Goal: Book appointment/travel/reservation

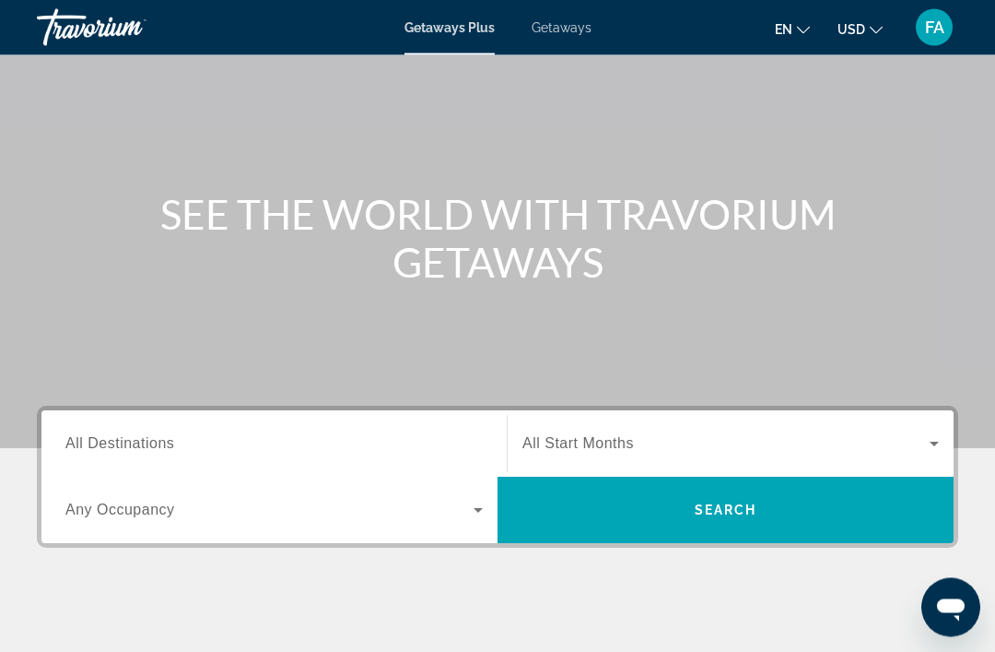
scroll to position [105, 0]
click at [734, 522] on span "Search" at bounding box center [726, 509] width 456 height 44
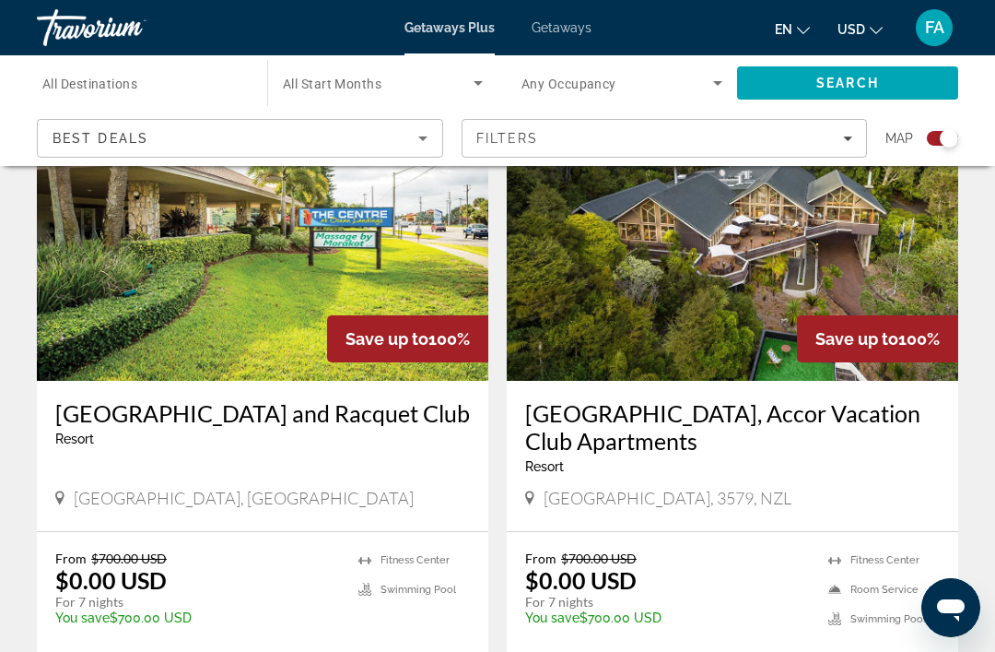
scroll to position [1967, 0]
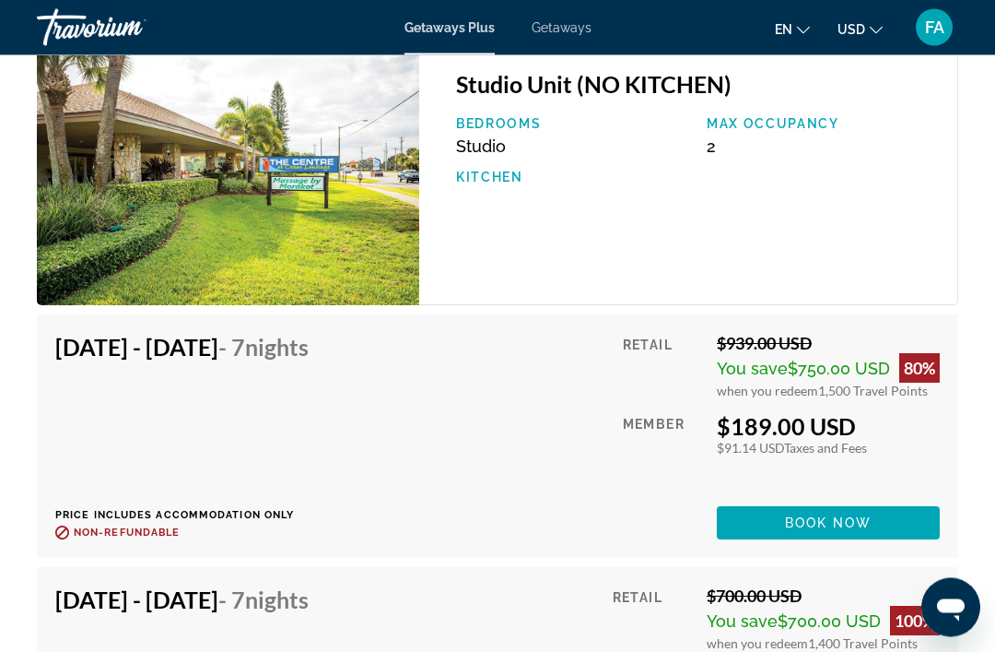
scroll to position [3649, 0]
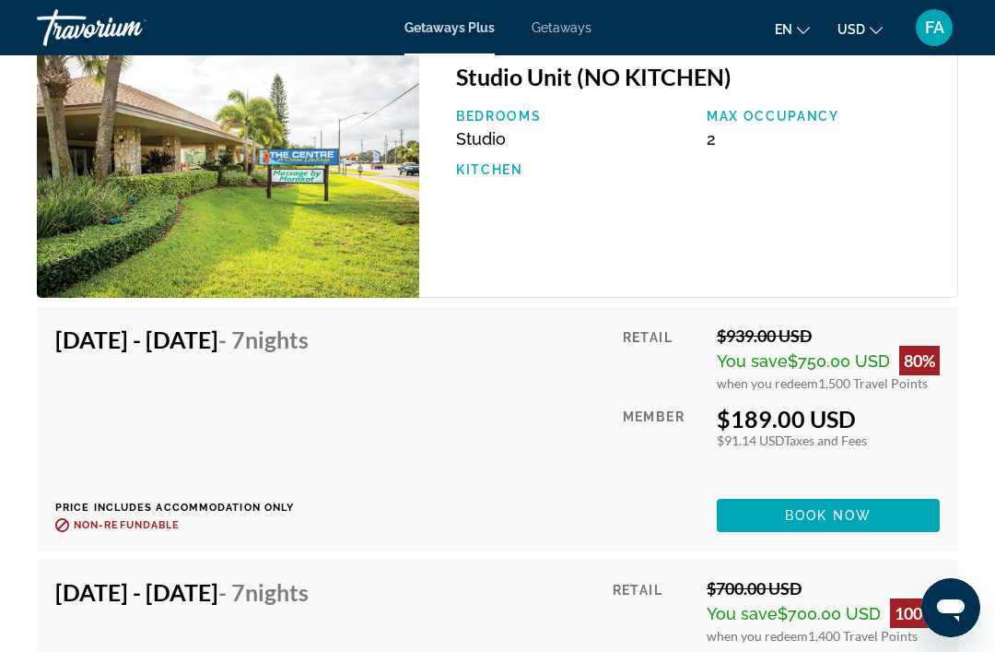
click at [820, 508] on span "Book now" at bounding box center [829, 515] width 88 height 15
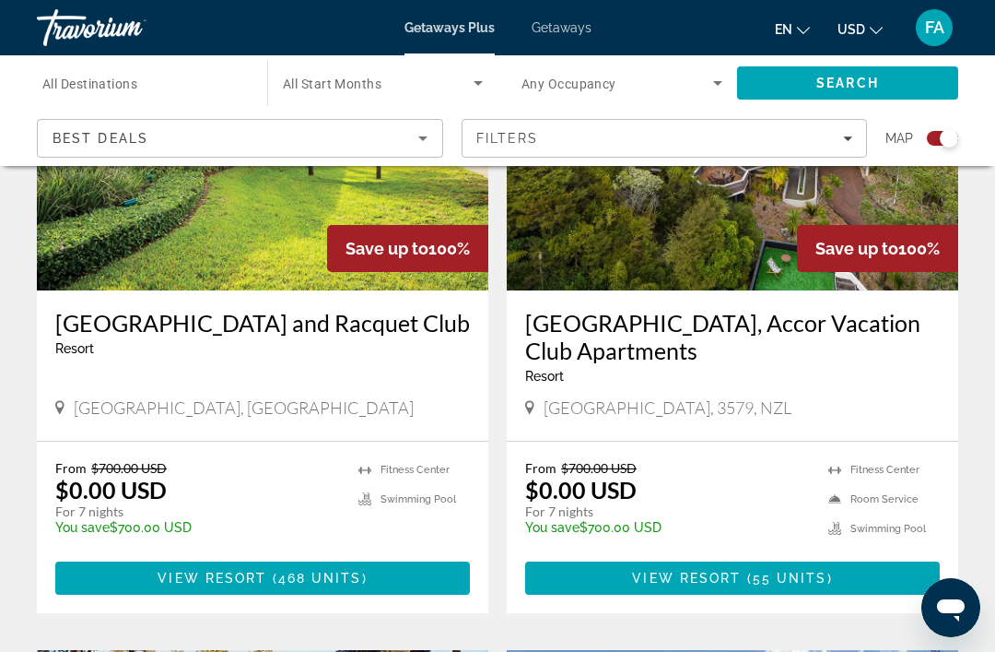
scroll to position [2065, 0]
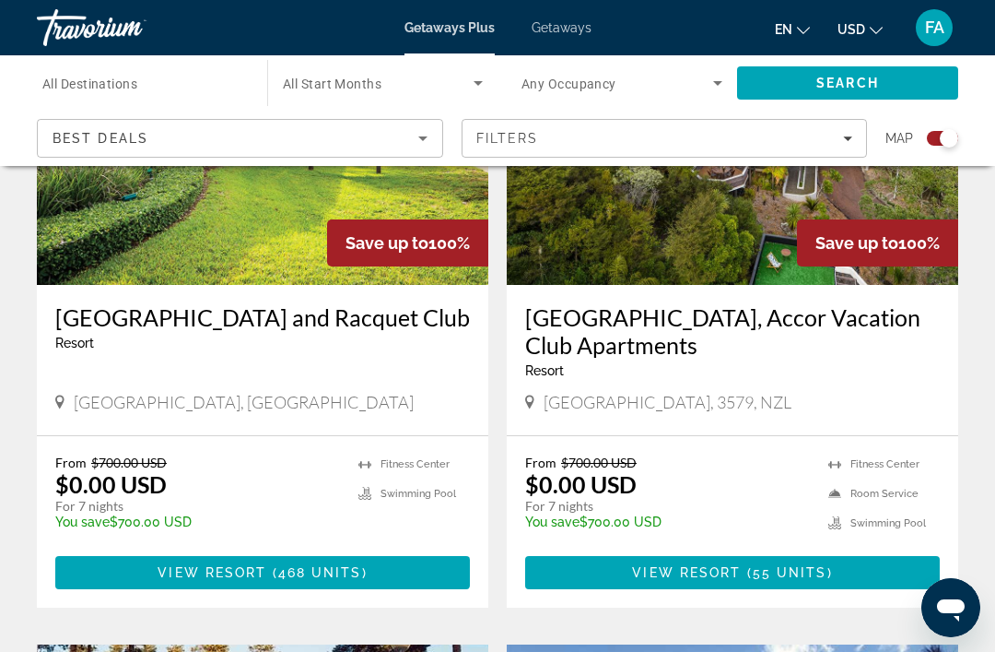
click at [377, 323] on h3 "[GEOGRAPHIC_DATA] and Racquet Club" at bounding box center [262, 317] width 415 height 28
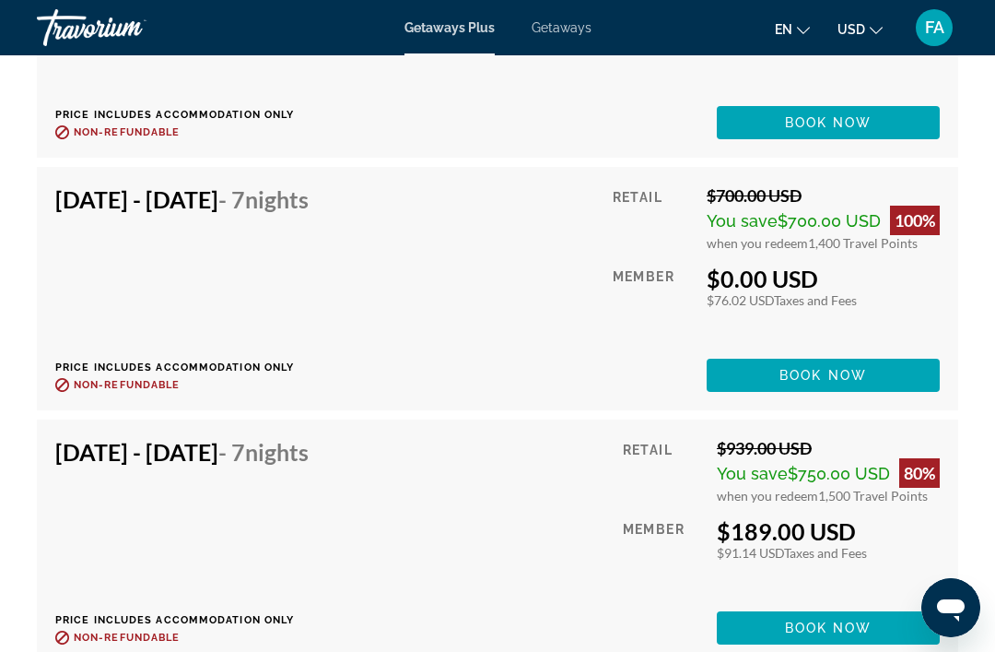
scroll to position [4041, 0]
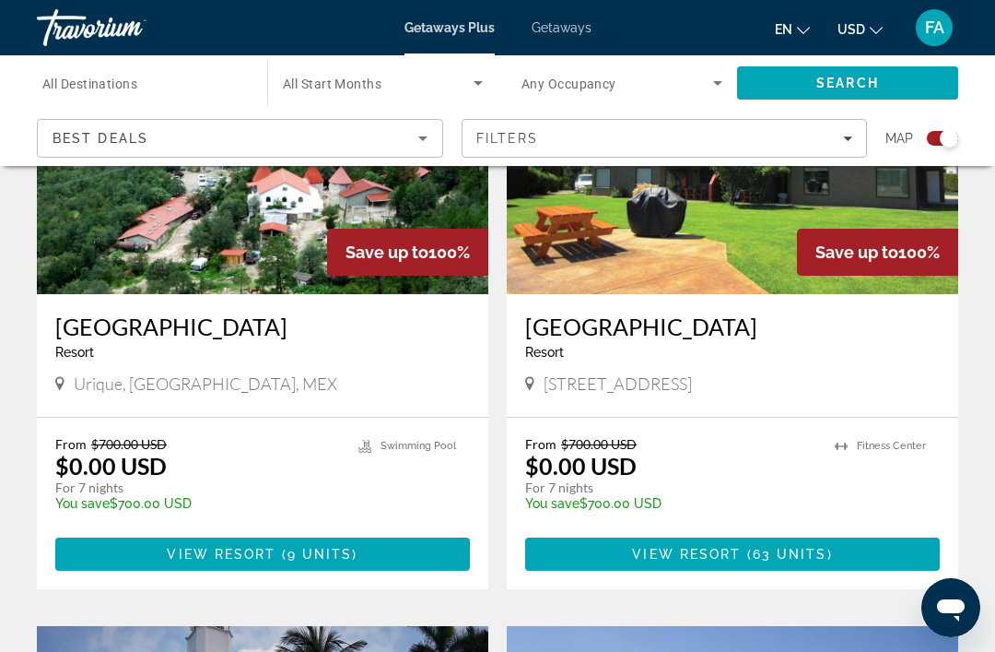
scroll to position [802, 0]
click at [311, 565] on span "Main content" at bounding box center [262, 555] width 415 height 44
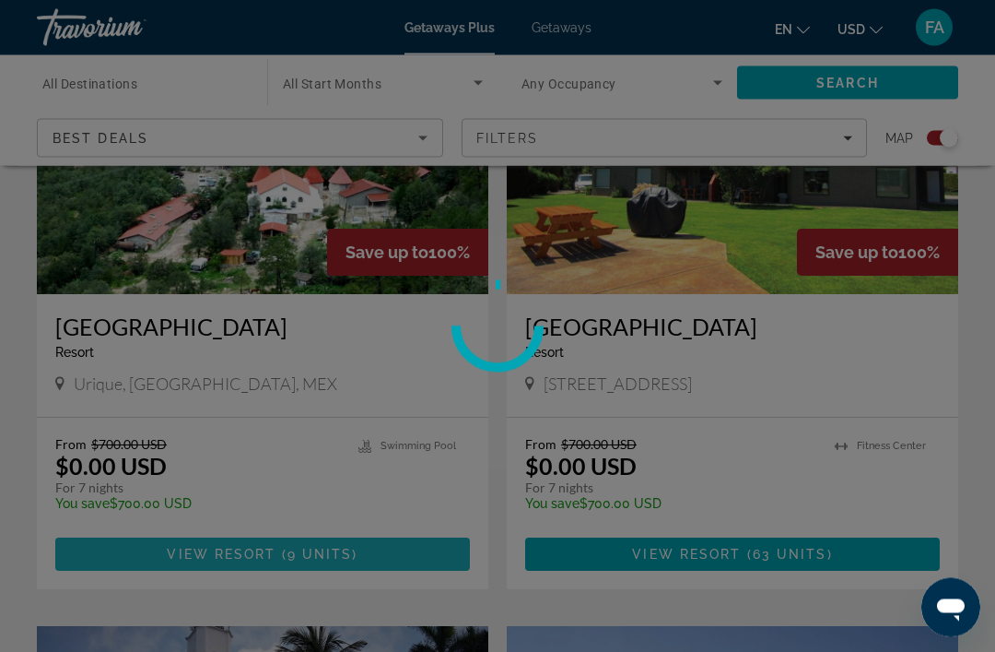
scroll to position [803, 0]
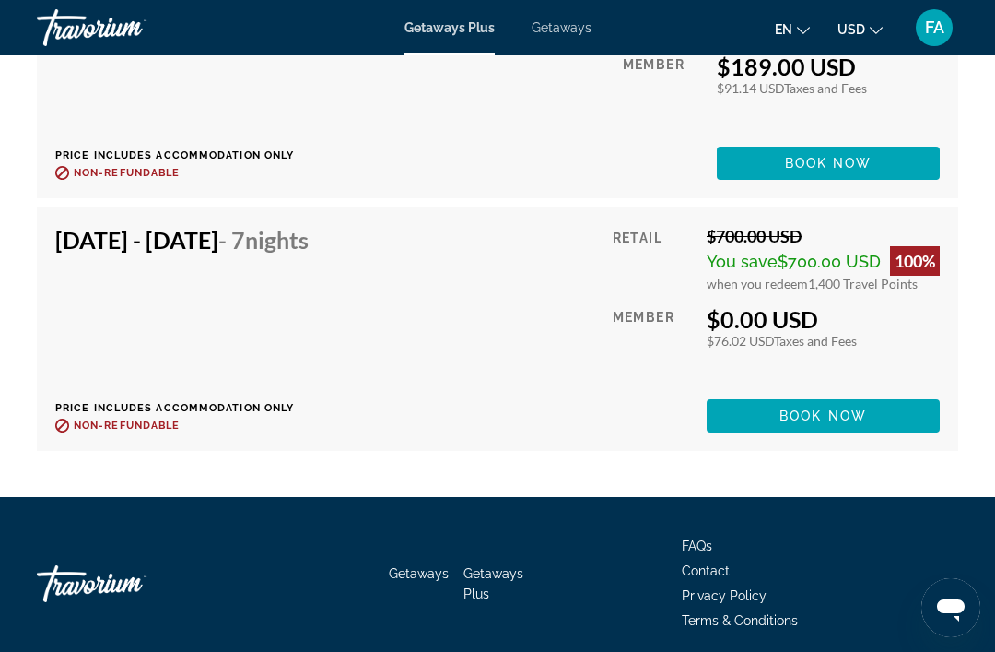
scroll to position [4415, 0]
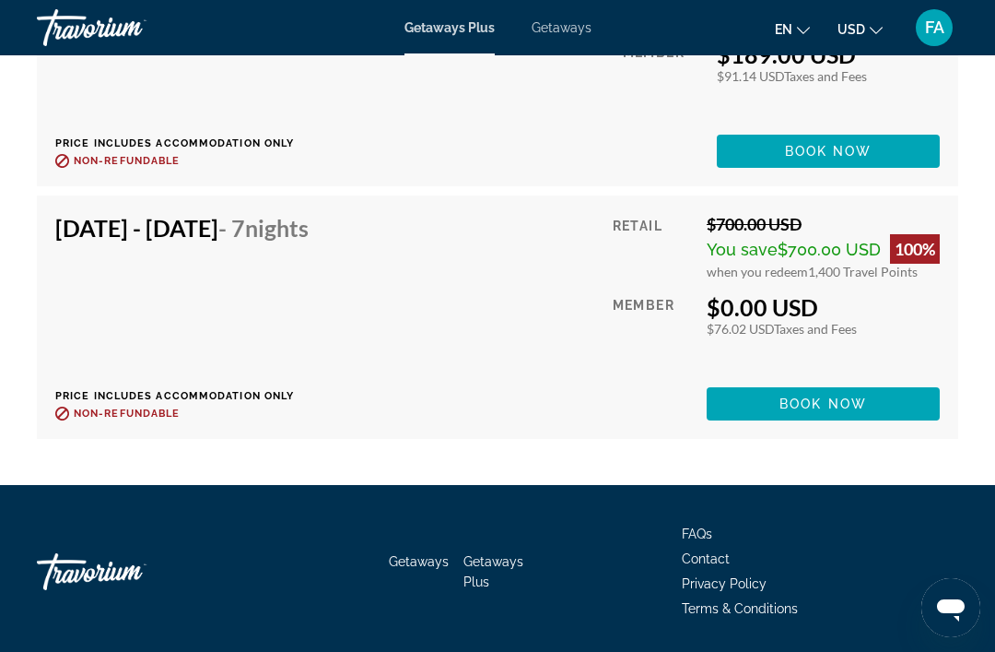
click at [842, 409] on span "Book now" at bounding box center [824, 403] width 88 height 15
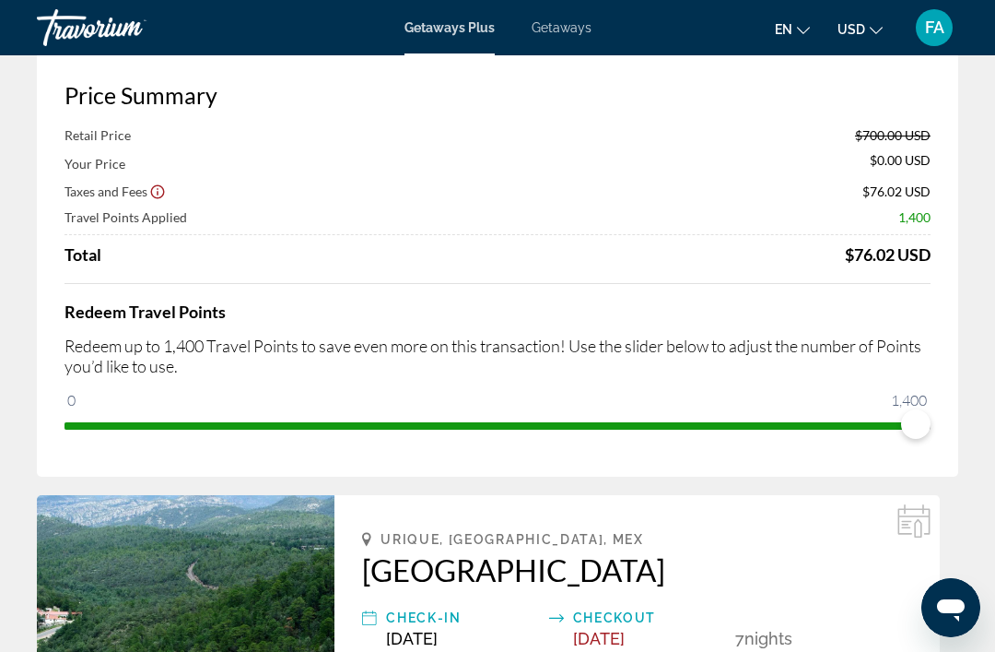
scroll to position [106, 0]
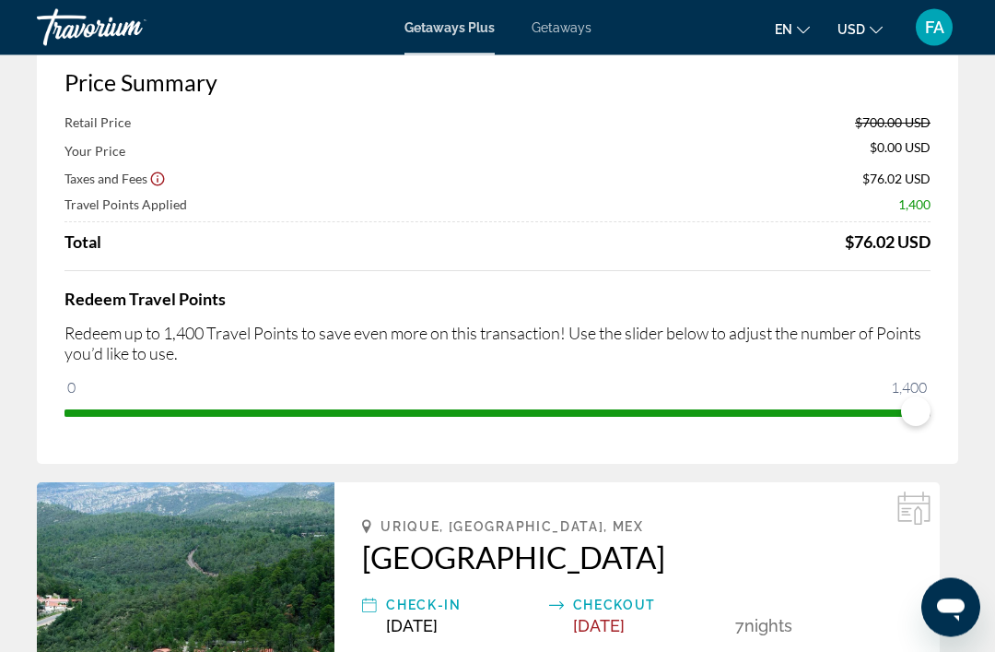
click at [687, 563] on h2 "[GEOGRAPHIC_DATA]" at bounding box center [637, 557] width 550 height 37
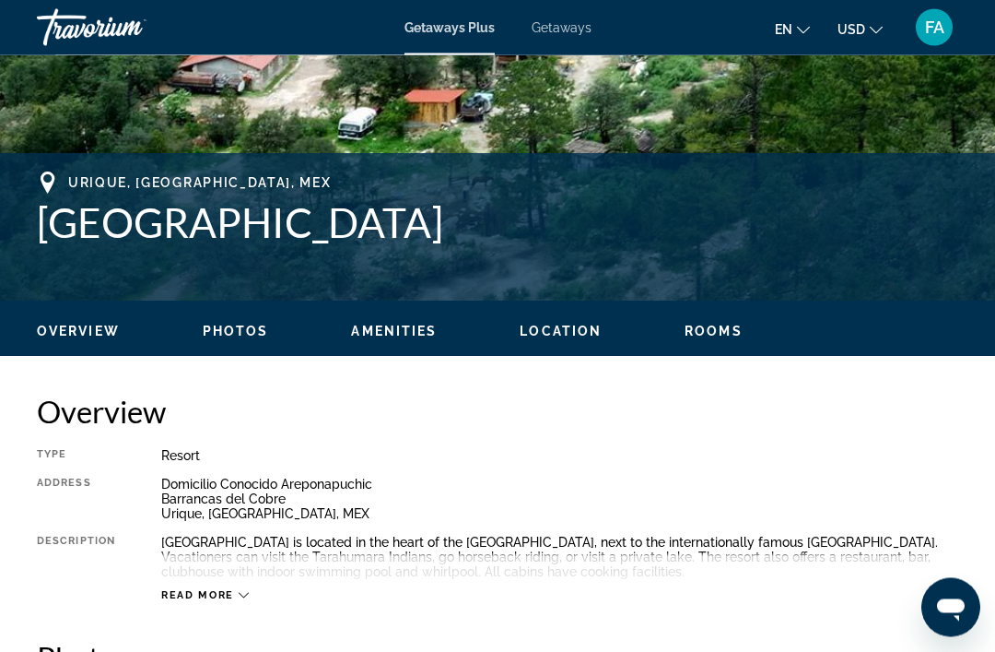
scroll to position [630, 0]
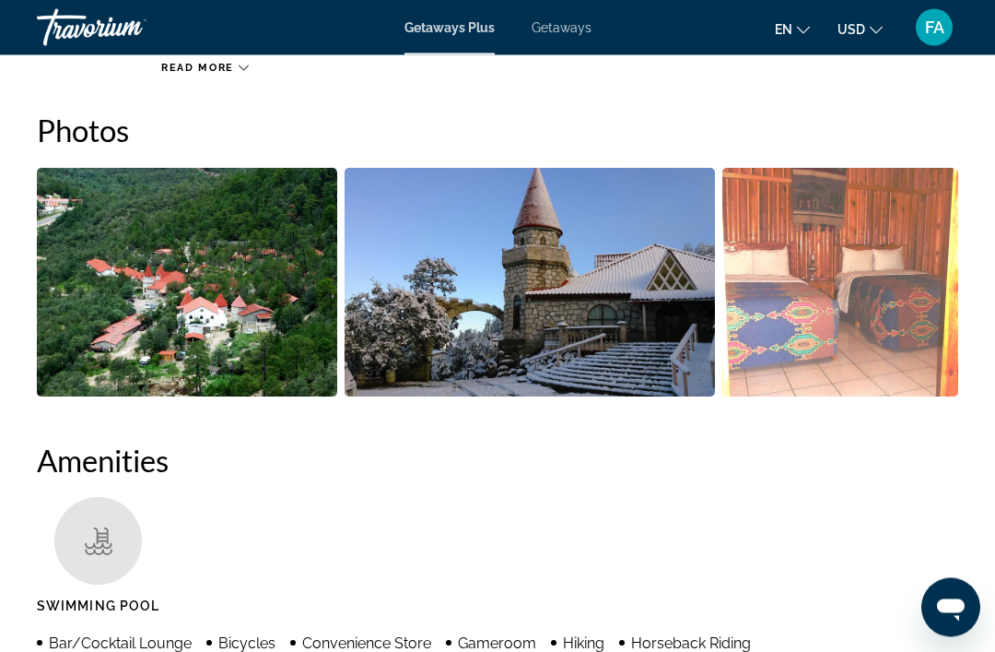
click at [818, 341] on img "Open full-screen image slider" at bounding box center [840, 283] width 236 height 229
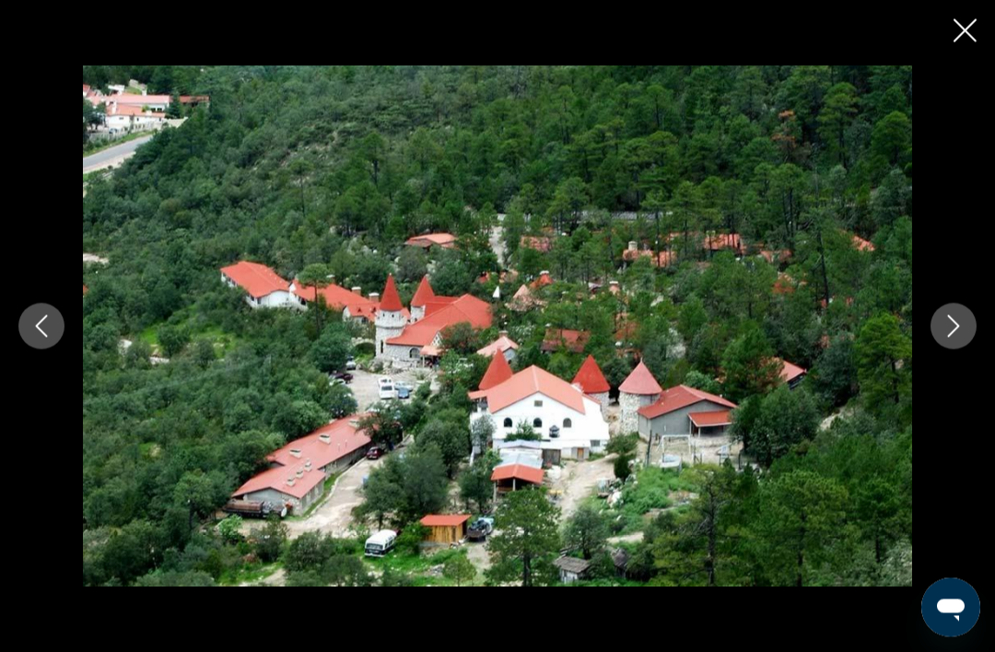
scroll to position [1157, 0]
click at [932, 381] on div "prev next" at bounding box center [497, 326] width 995 height 522
click at [950, 337] on icon "Next image" at bounding box center [954, 326] width 22 height 22
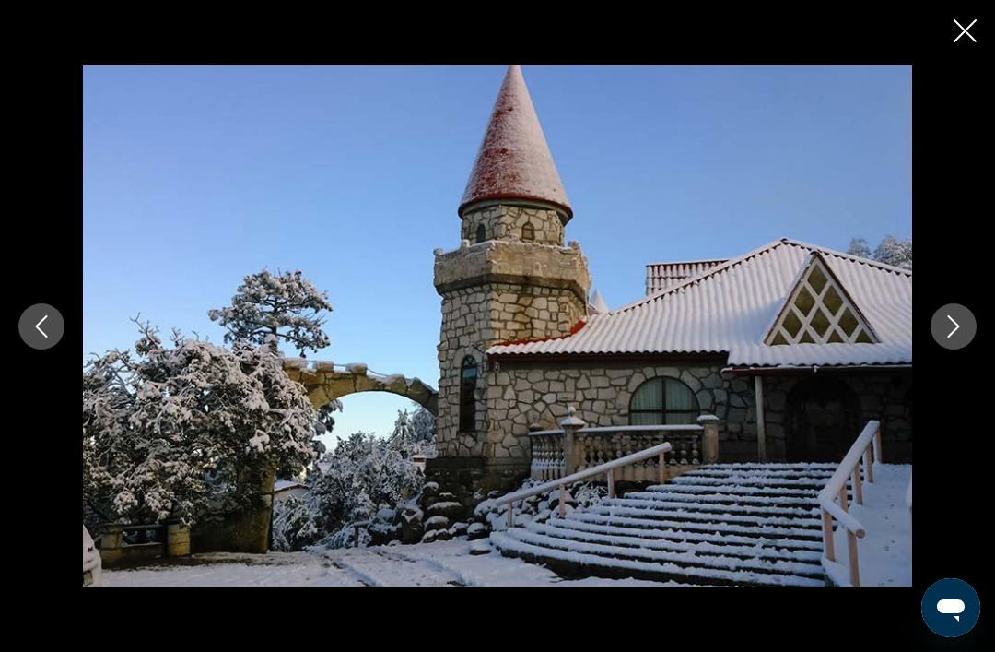
click at [947, 337] on icon "Next image" at bounding box center [954, 326] width 22 height 22
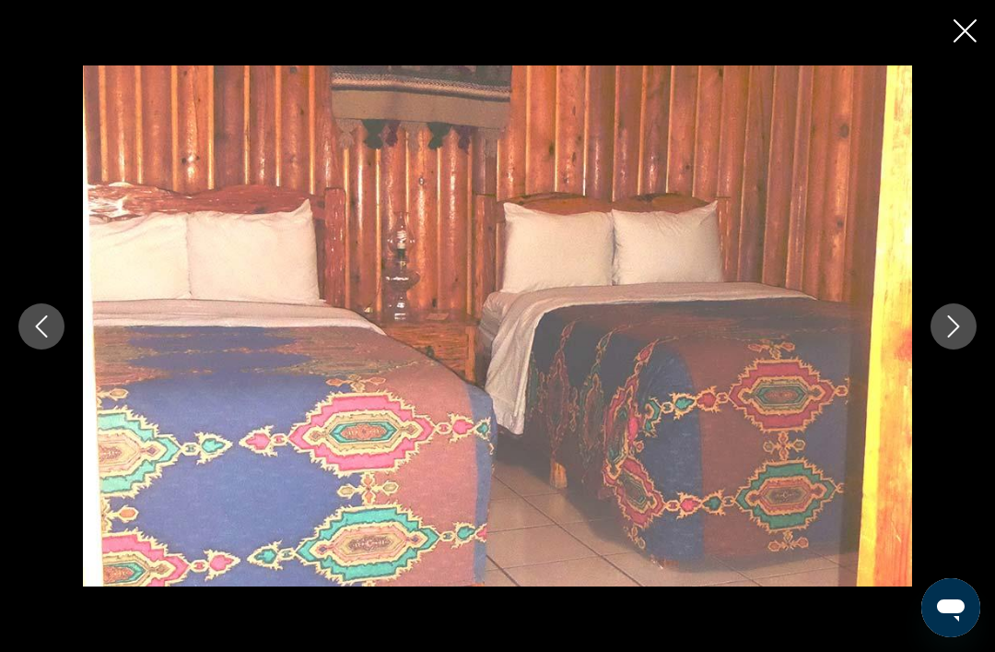
click at [945, 337] on icon "Next image" at bounding box center [954, 326] width 22 height 22
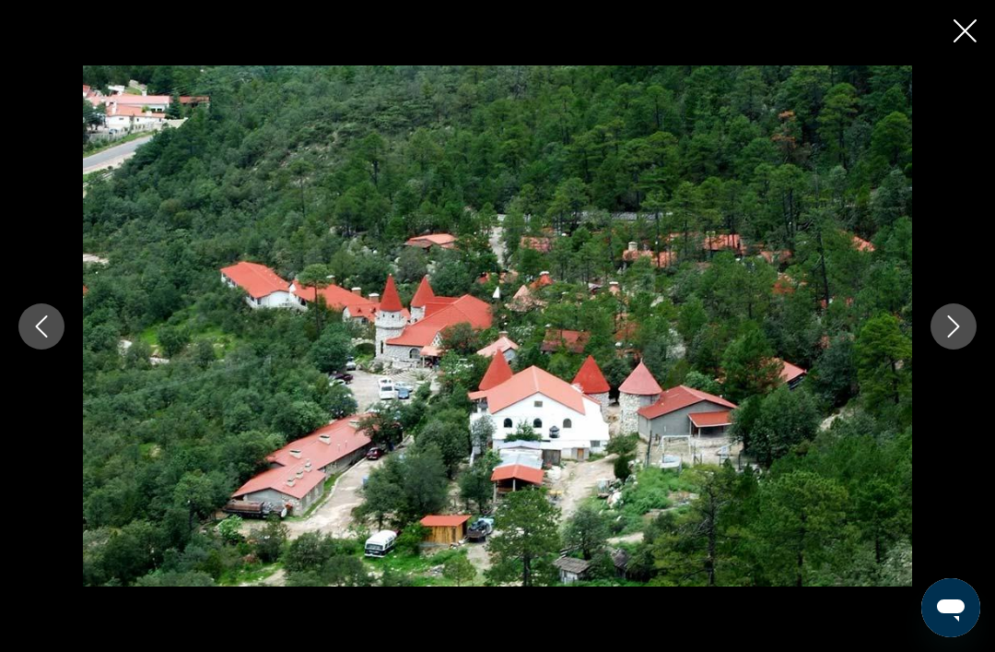
click at [935, 349] on button "Next image" at bounding box center [954, 326] width 46 height 46
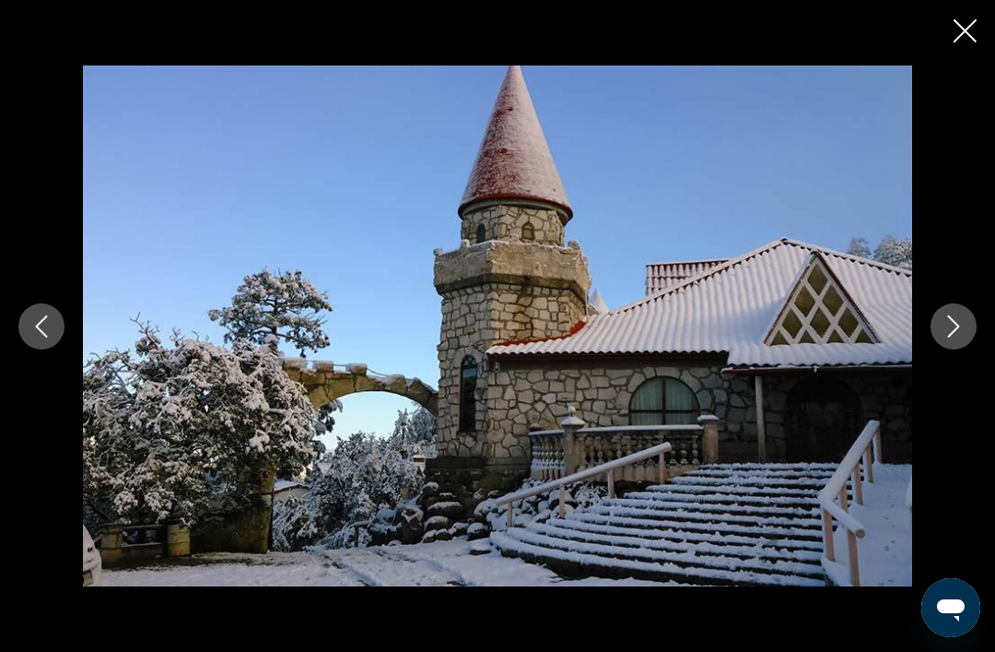
click at [943, 337] on icon "Next image" at bounding box center [954, 326] width 22 height 22
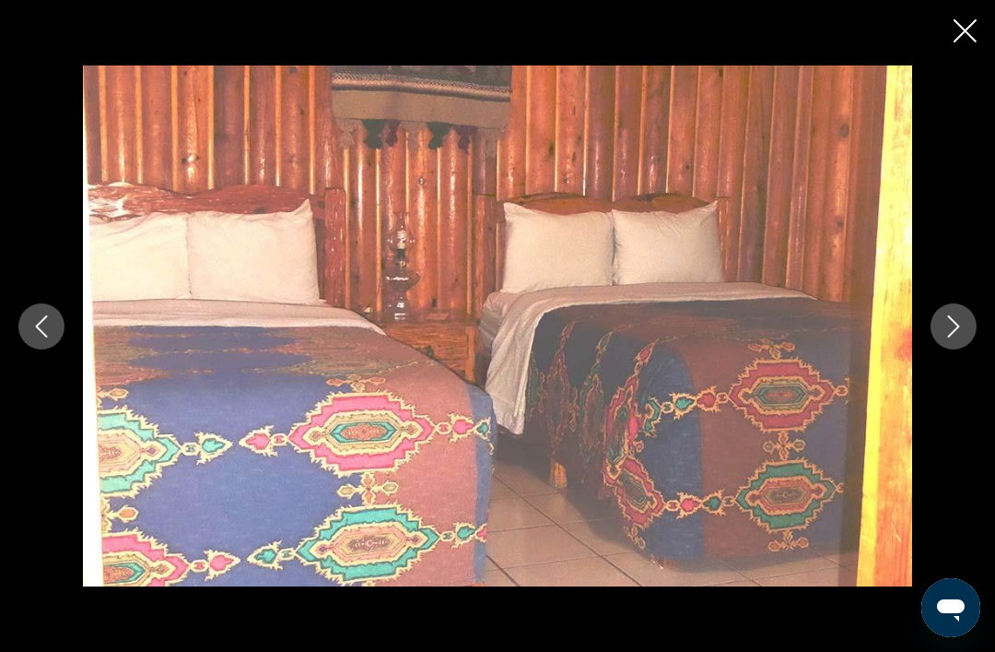
click at [951, 337] on icon "Next image" at bounding box center [954, 326] width 22 height 22
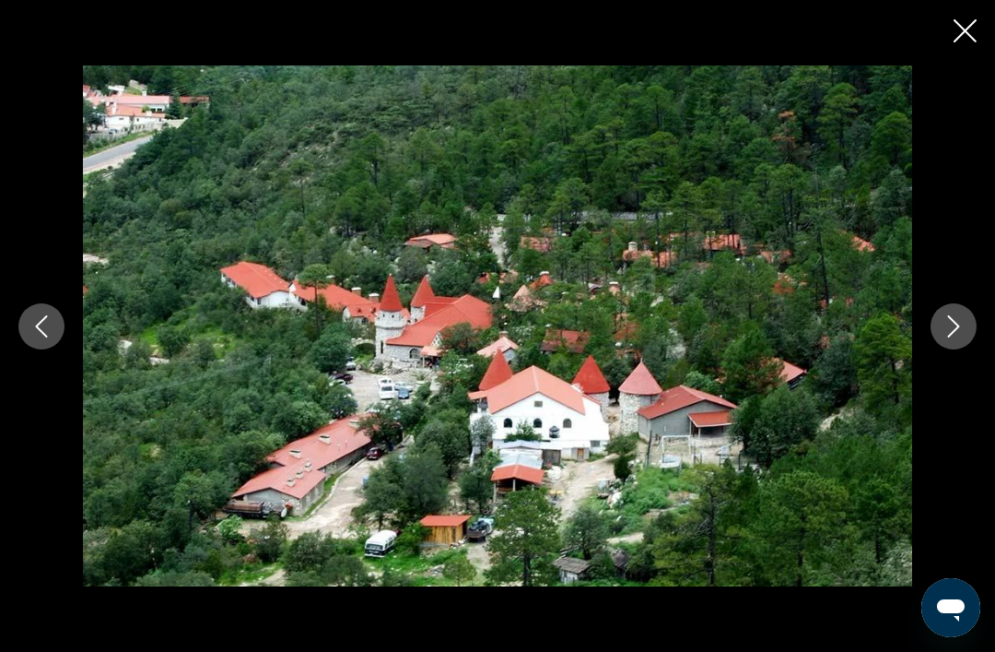
click at [962, 337] on icon "Next image" at bounding box center [954, 326] width 22 height 22
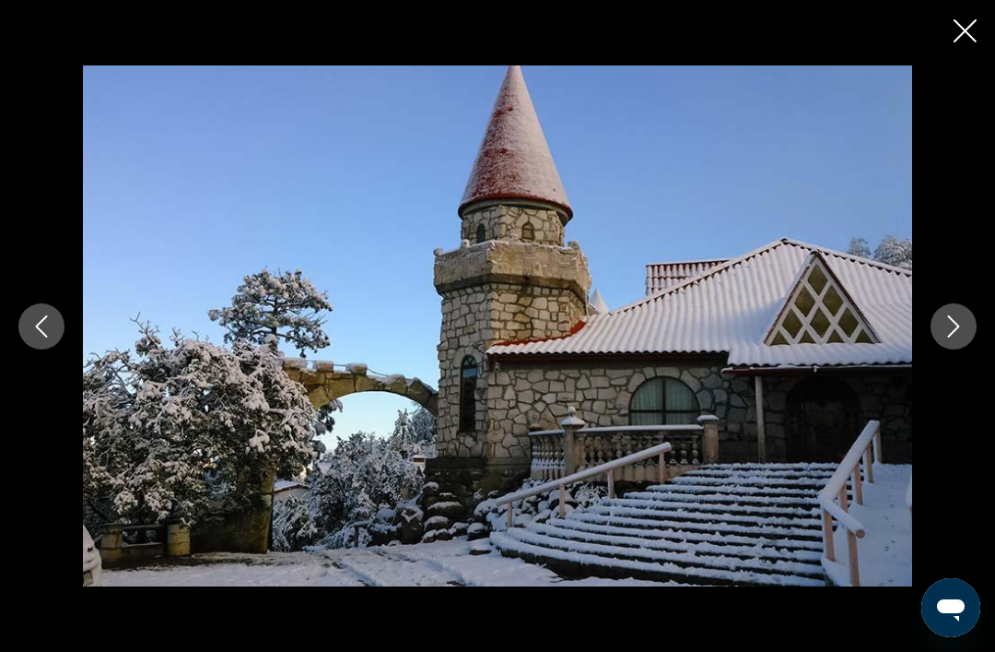
click at [960, 337] on icon "Next image" at bounding box center [954, 326] width 22 height 22
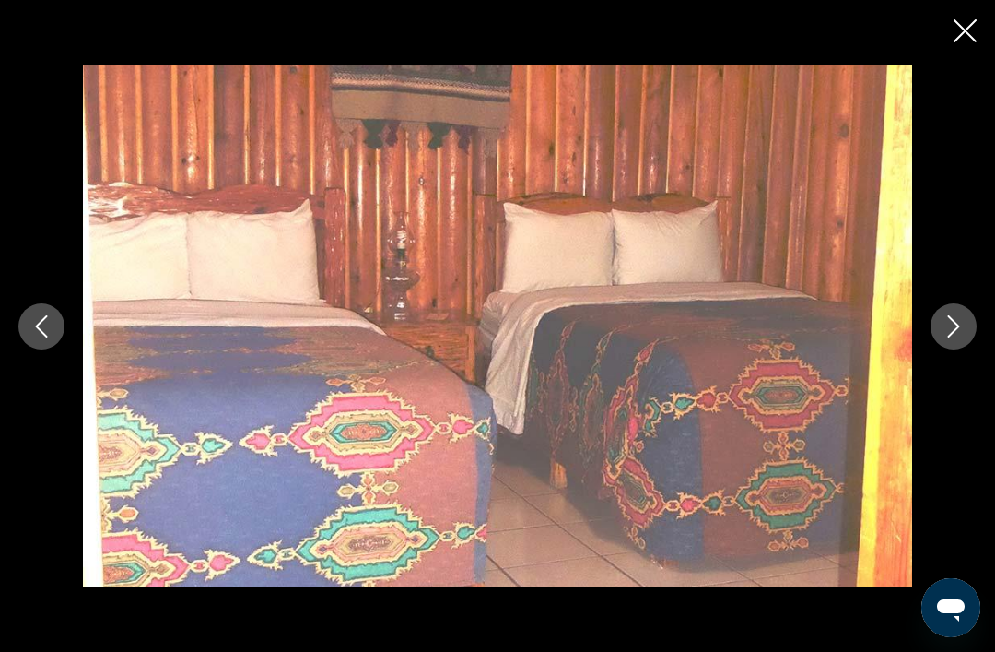
click at [951, 337] on icon "Next image" at bounding box center [954, 326] width 22 height 22
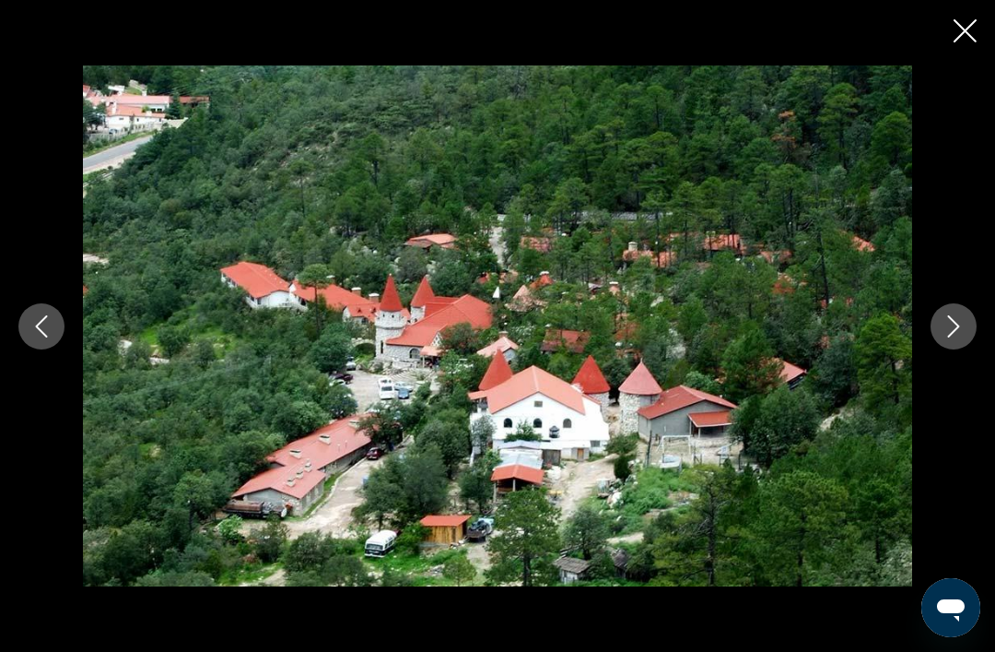
click at [948, 337] on icon "Next image" at bounding box center [954, 326] width 22 height 22
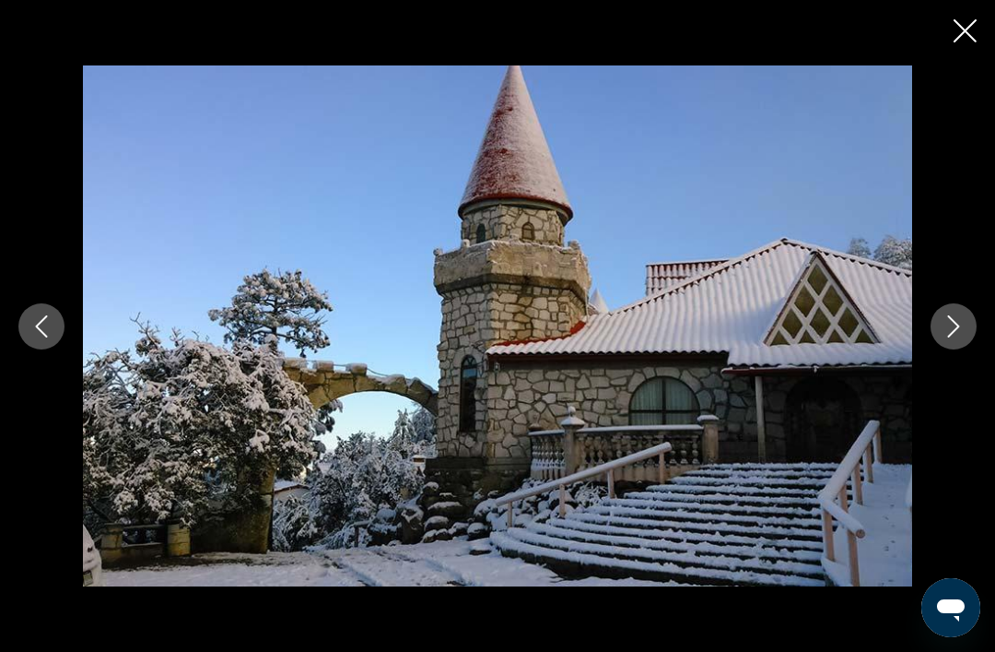
click at [945, 337] on icon "Next image" at bounding box center [954, 326] width 22 height 22
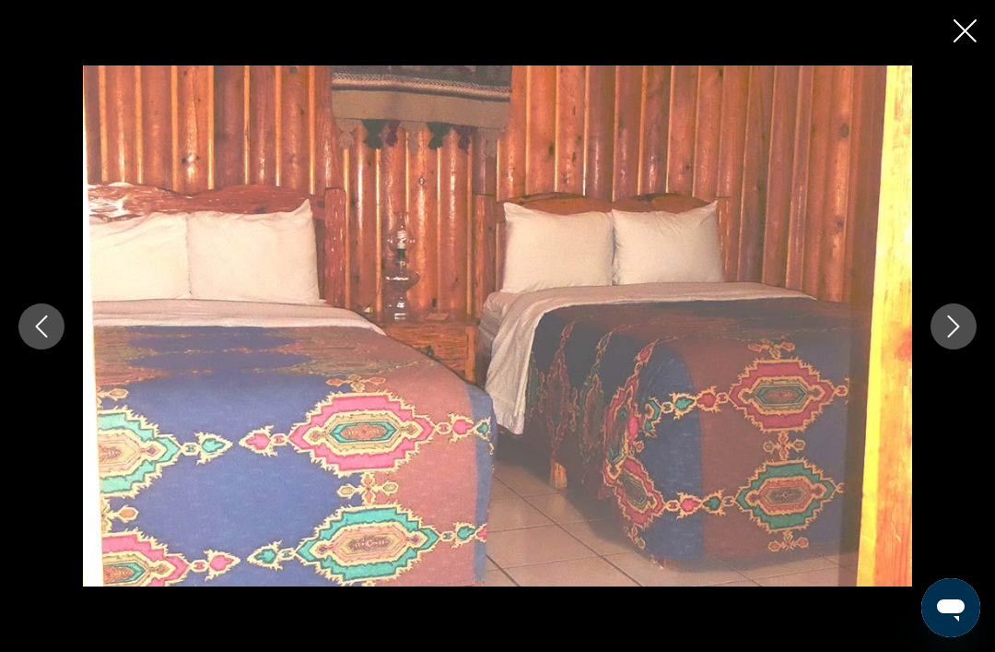
click at [950, 337] on icon "Next image" at bounding box center [954, 326] width 22 height 22
click at [953, 337] on icon "Next image" at bounding box center [954, 326] width 12 height 22
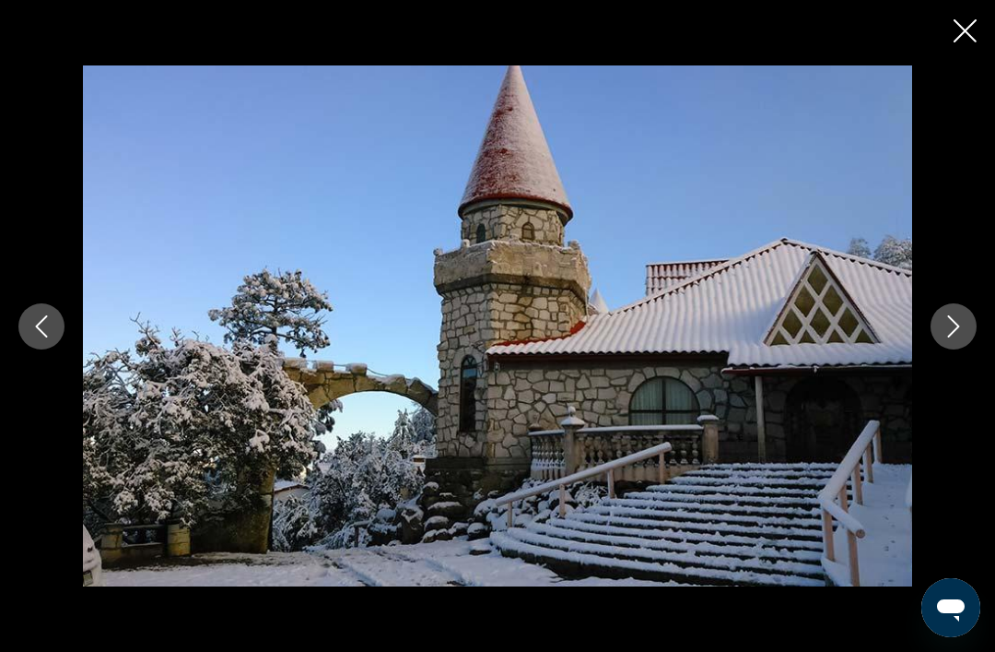
click at [955, 337] on icon "Next image" at bounding box center [954, 326] width 22 height 22
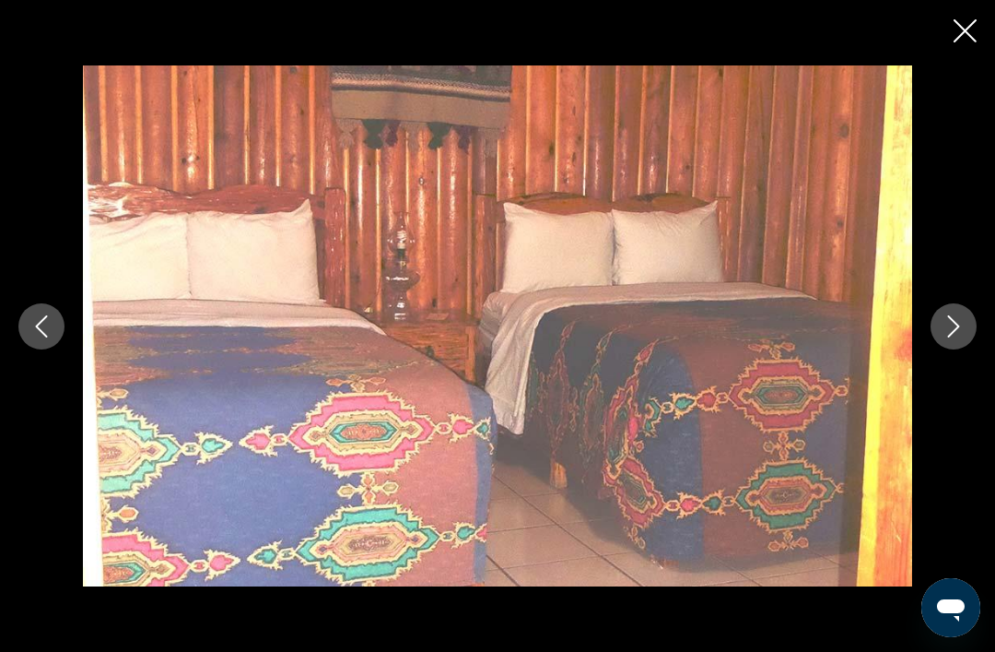
click at [958, 337] on icon "Next image" at bounding box center [954, 326] width 22 height 22
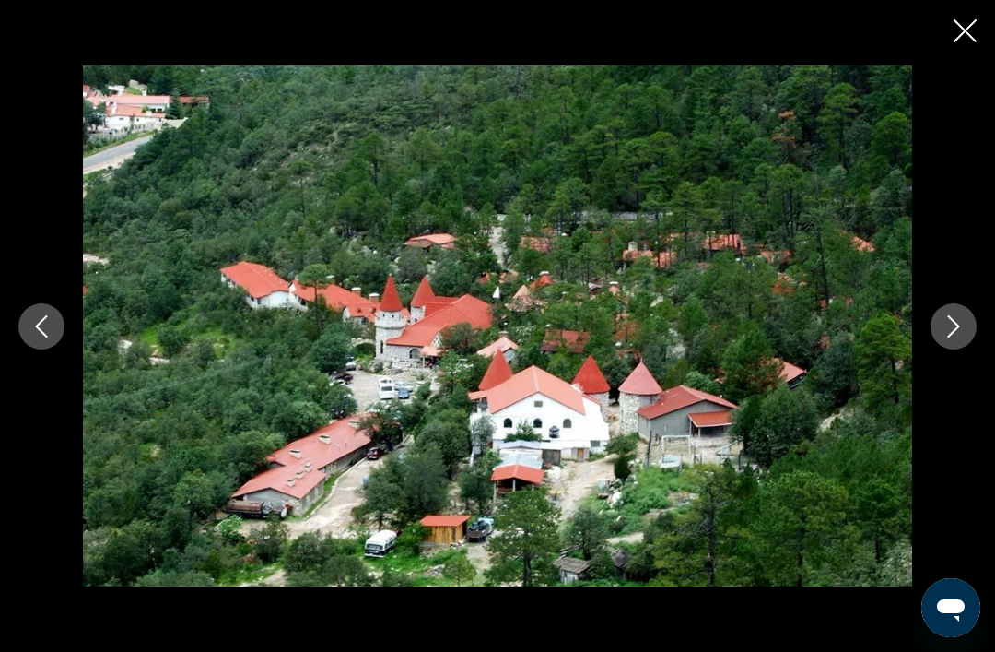
click at [956, 337] on icon "Next image" at bounding box center [954, 326] width 12 height 22
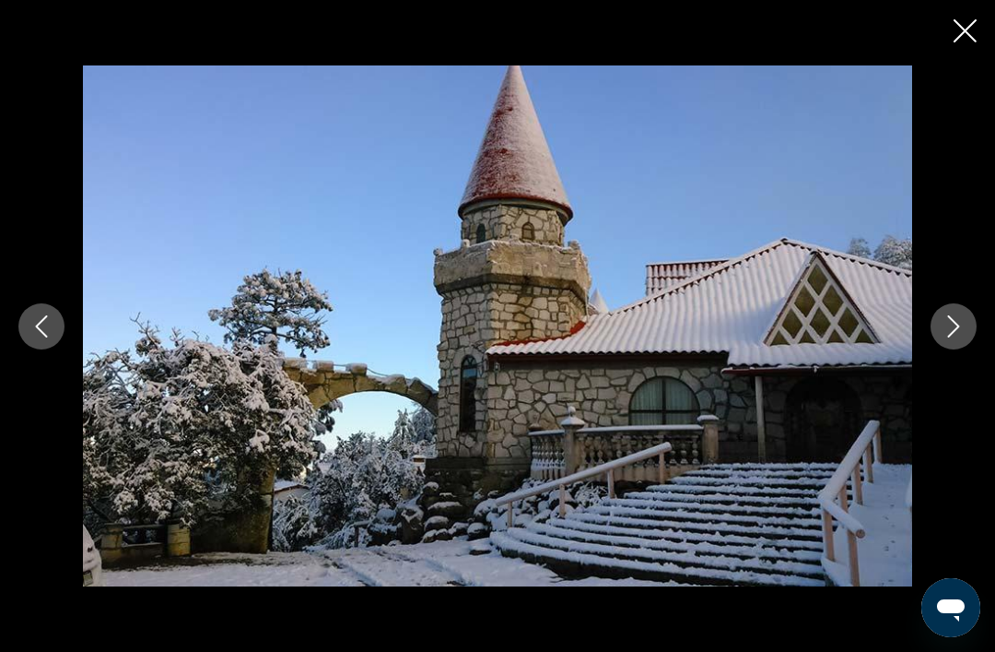
click at [961, 337] on icon "Next image" at bounding box center [954, 326] width 22 height 22
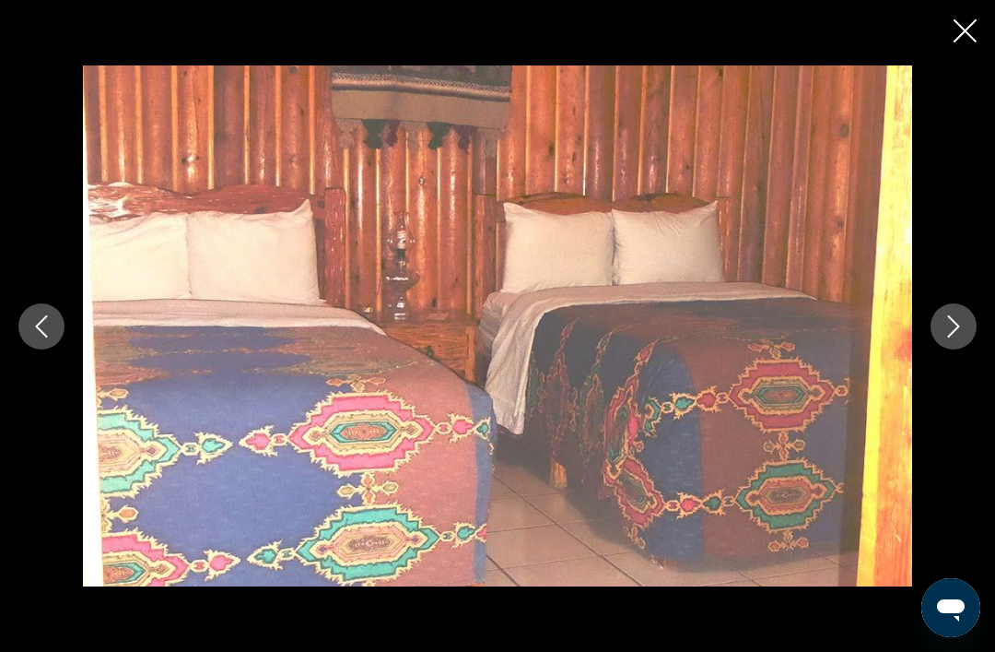
click at [968, 349] on button "Next image" at bounding box center [954, 326] width 46 height 46
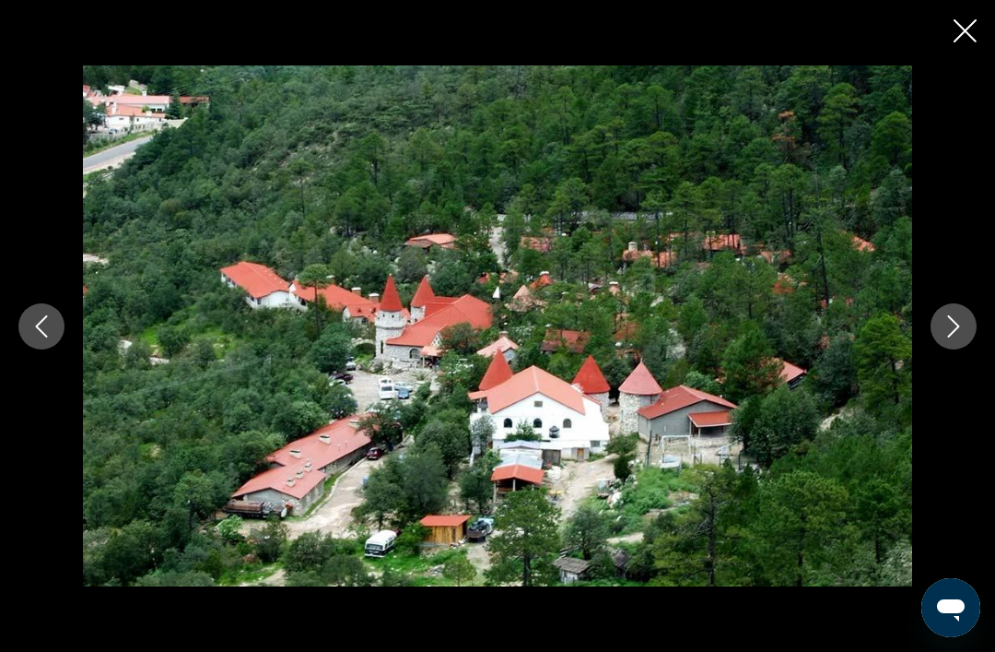
click at [961, 40] on icon "Close slideshow" at bounding box center [965, 30] width 23 height 23
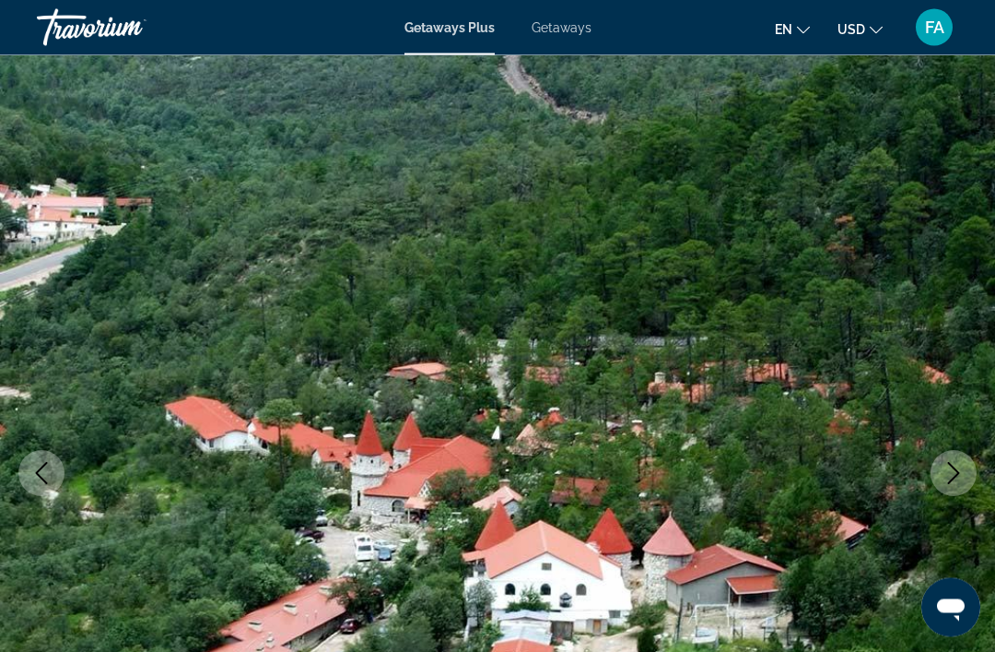
scroll to position [0, 0]
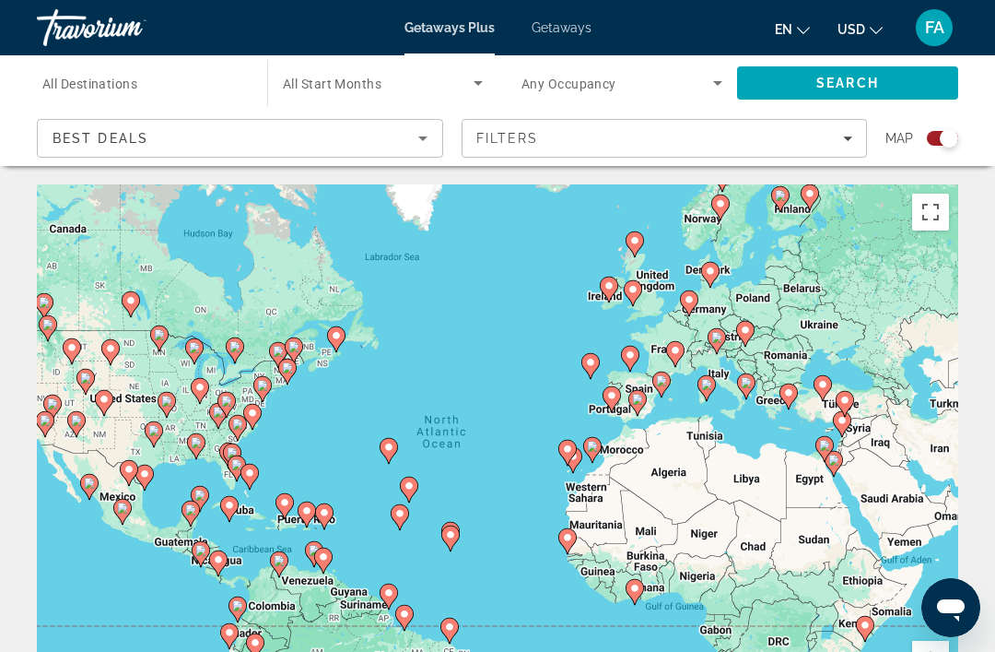
click at [75, 76] on span "All Destinations" at bounding box center [89, 83] width 95 height 15
click at [75, 76] on input "Destination All Destinations" at bounding box center [142, 84] width 201 height 22
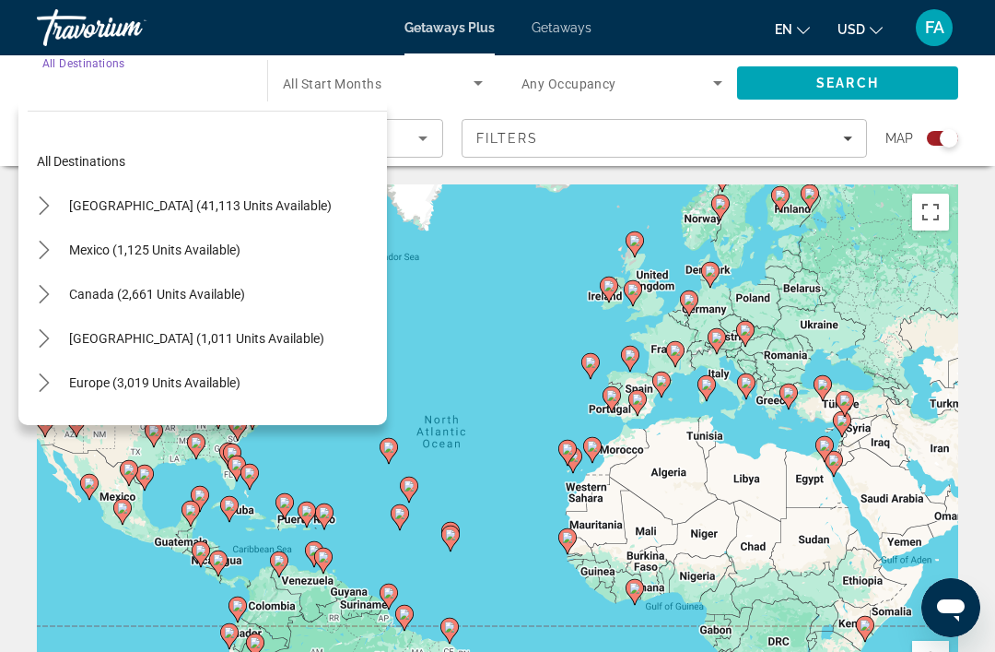
click at [252, 202] on span "[GEOGRAPHIC_DATA] (41,113 units available)" at bounding box center [200, 205] width 263 height 15
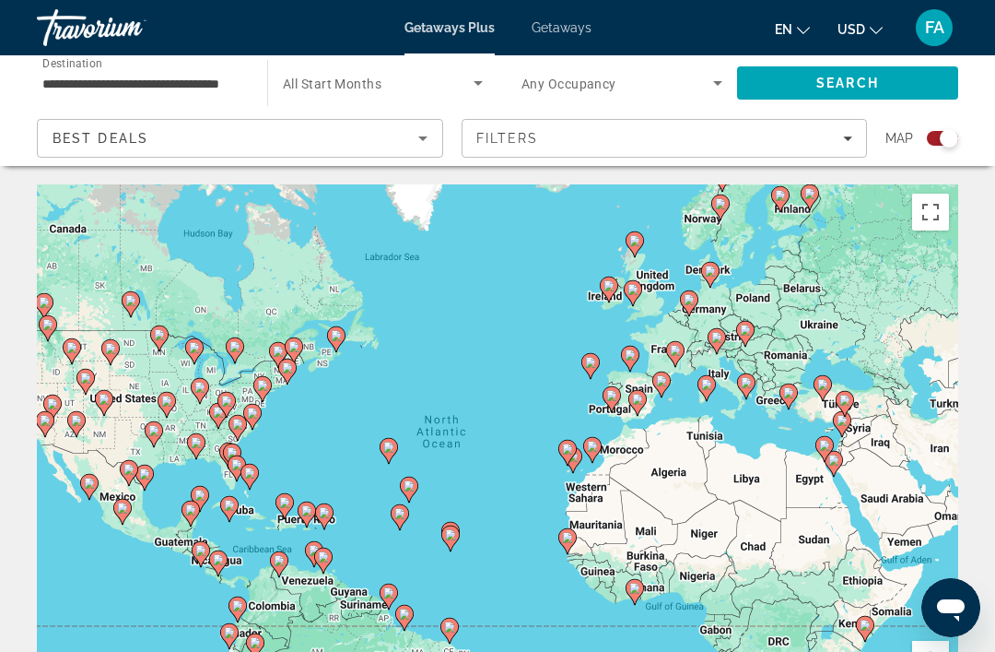
click at [388, 135] on div "Best Deals" at bounding box center [236, 138] width 366 height 22
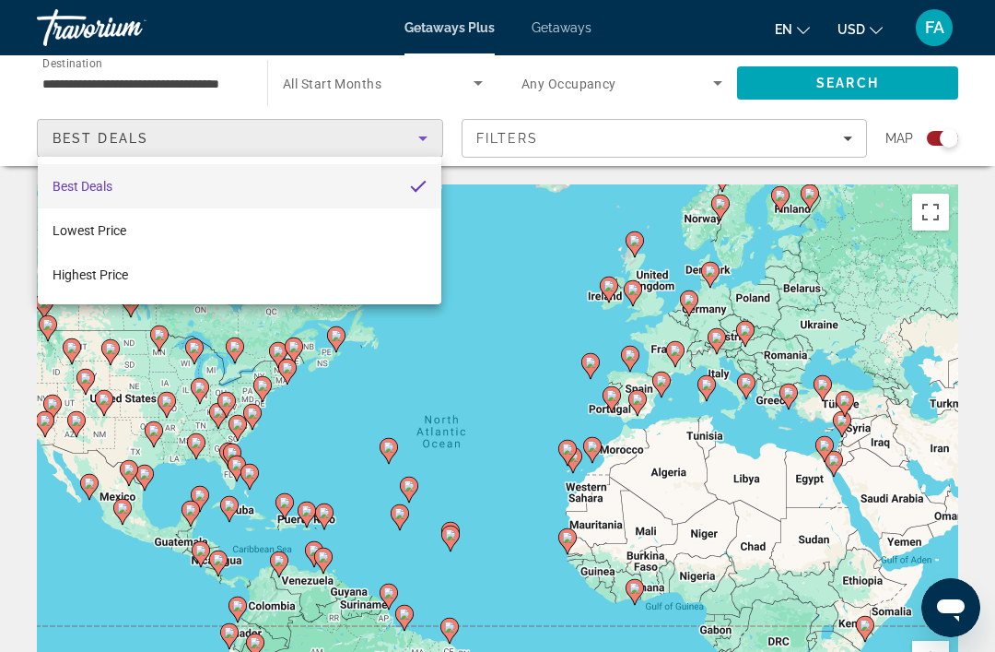
click at [208, 84] on div at bounding box center [497, 326] width 995 height 652
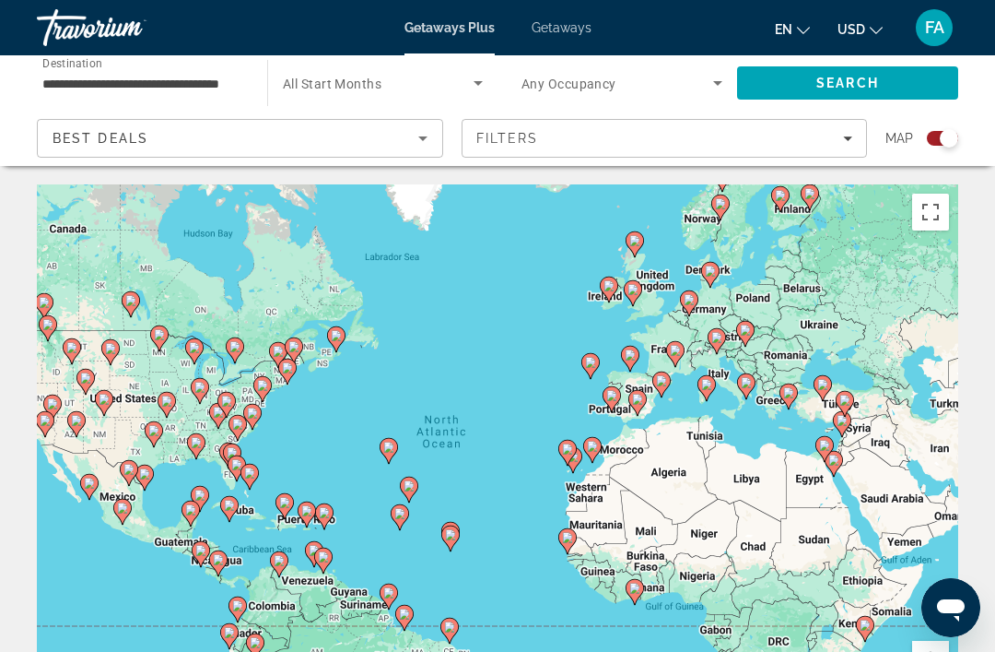
click at [206, 73] on input "**********" at bounding box center [142, 84] width 201 height 22
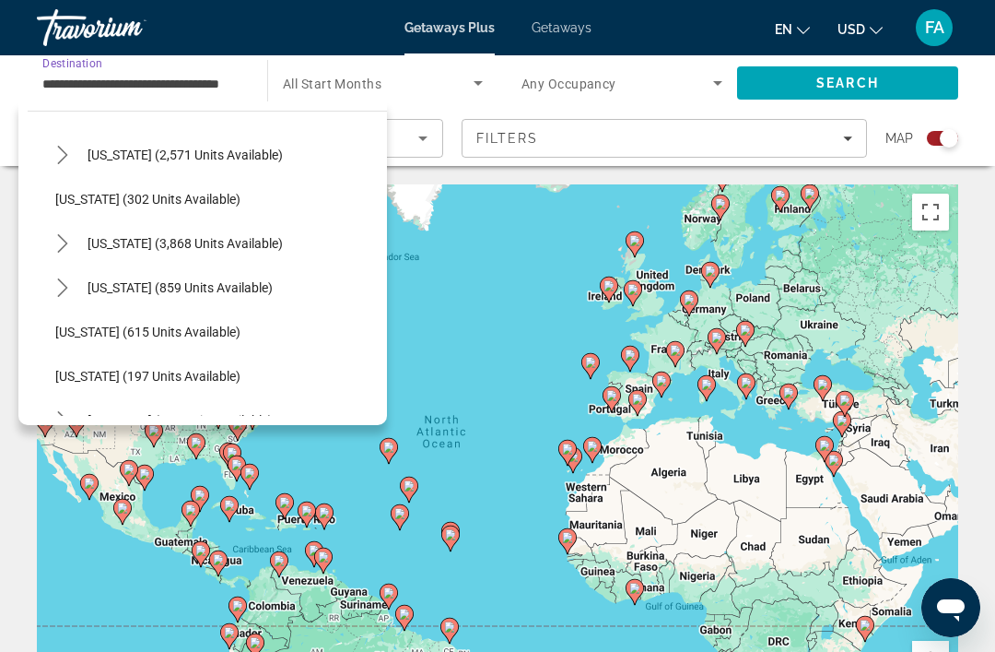
scroll to position [908, 0]
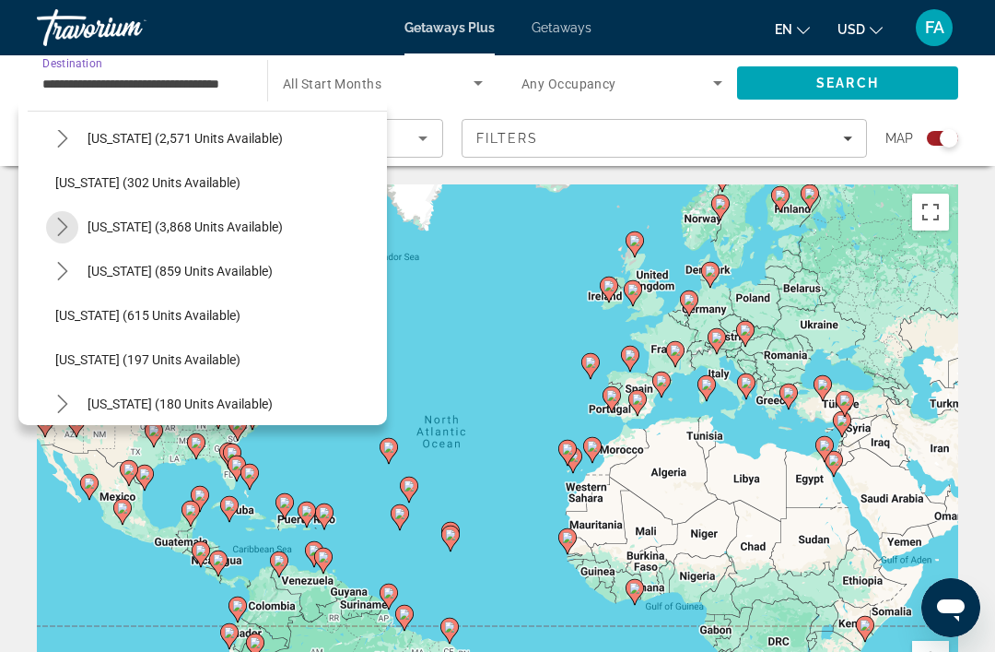
click at [76, 225] on mat-icon "Toggle Nevada (3,868 units available) submenu" at bounding box center [62, 227] width 32 height 32
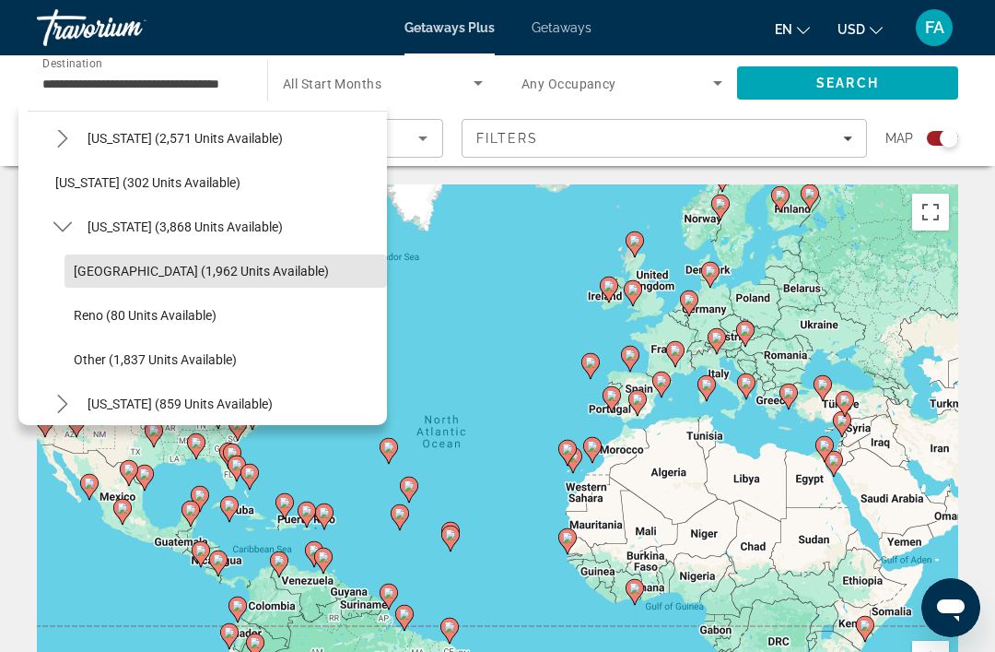
click at [137, 275] on span "[GEOGRAPHIC_DATA] (1,962 units available)" at bounding box center [201, 271] width 255 height 15
type input "**********"
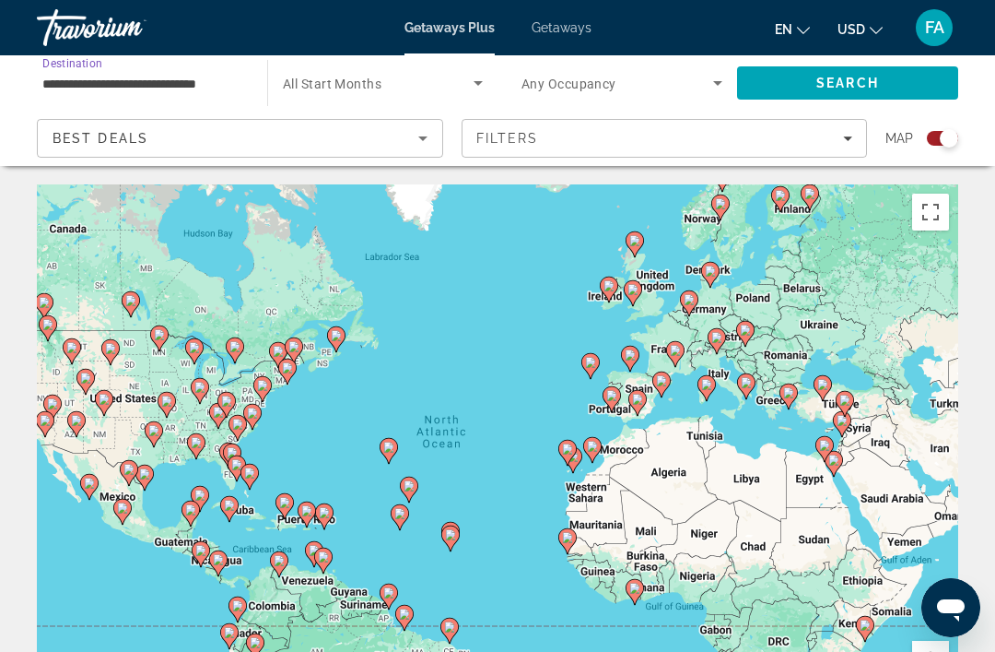
click at [840, 76] on span "Search" at bounding box center [847, 83] width 63 height 15
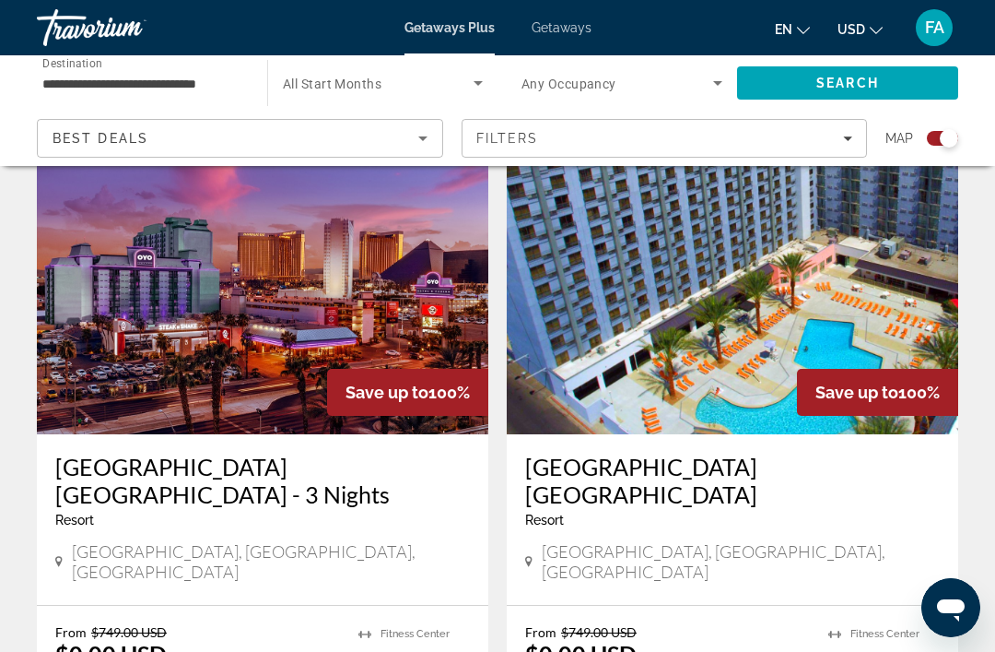
scroll to position [662, 0]
click at [772, 346] on img "Main content" at bounding box center [733, 287] width 452 height 295
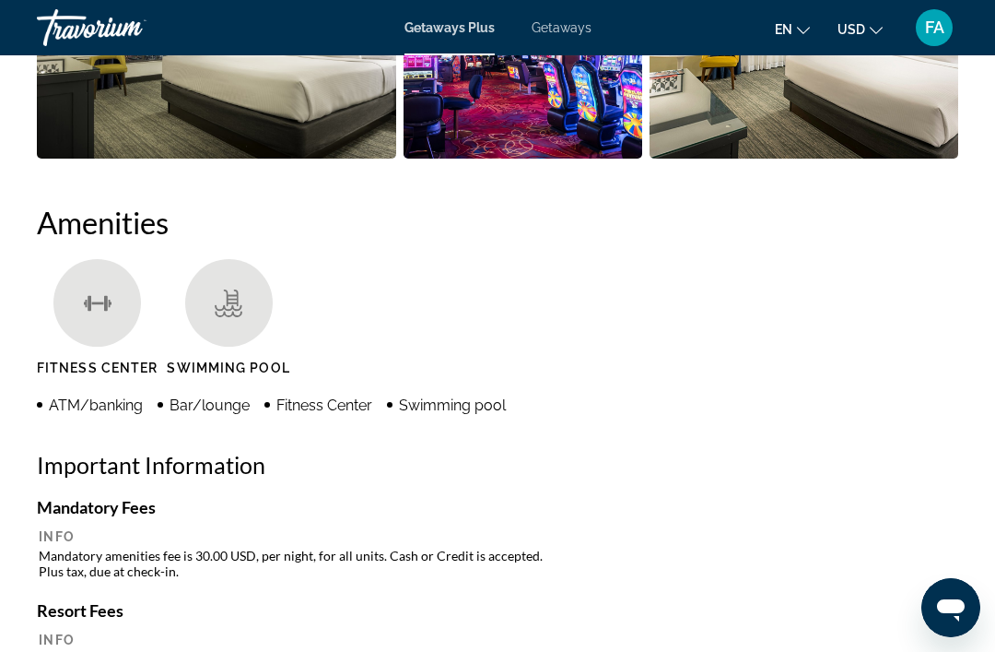
scroll to position [1614, 0]
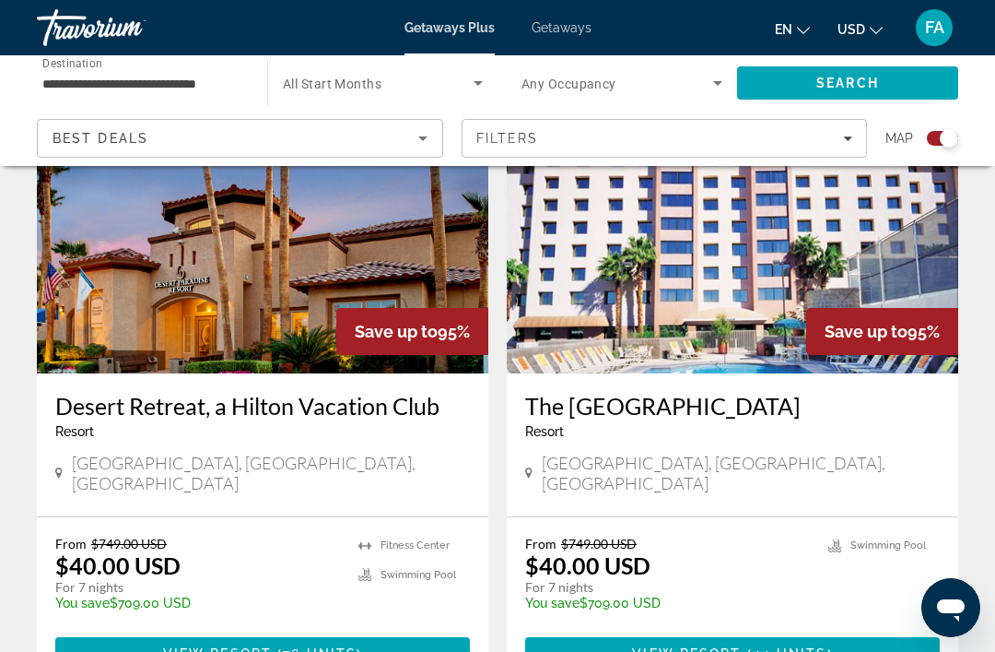
scroll to position [4234, 0]
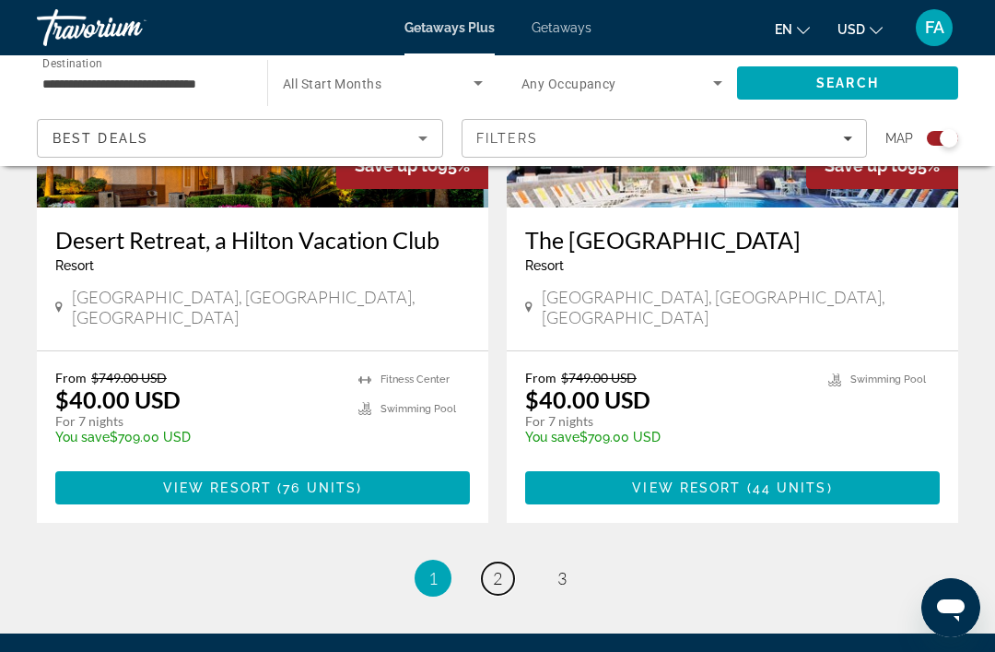
click at [500, 568] on span "2" at bounding box center [497, 578] width 9 height 20
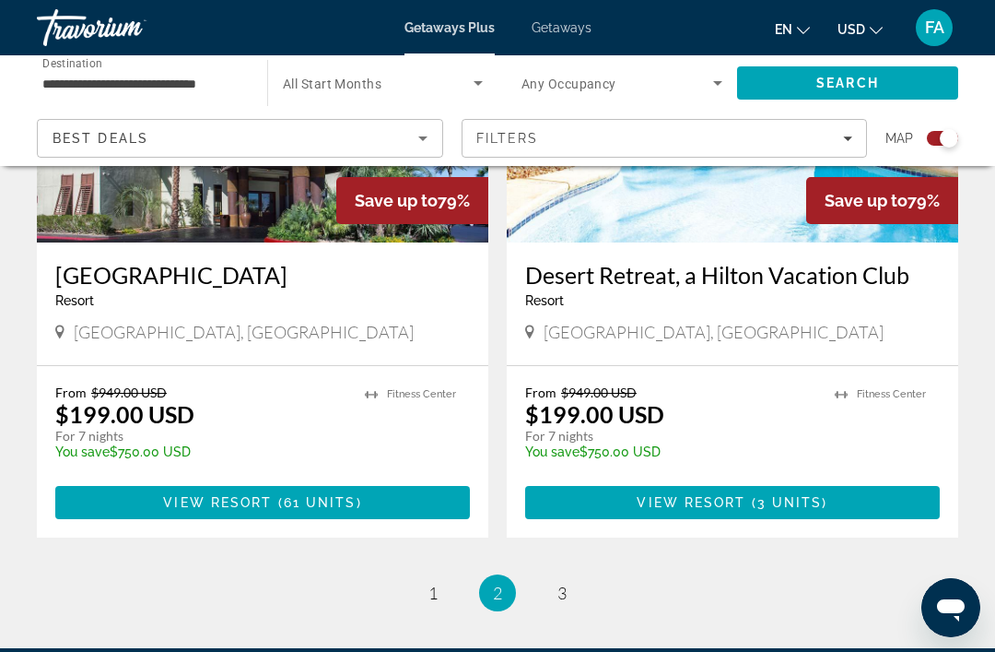
scroll to position [4207, 0]
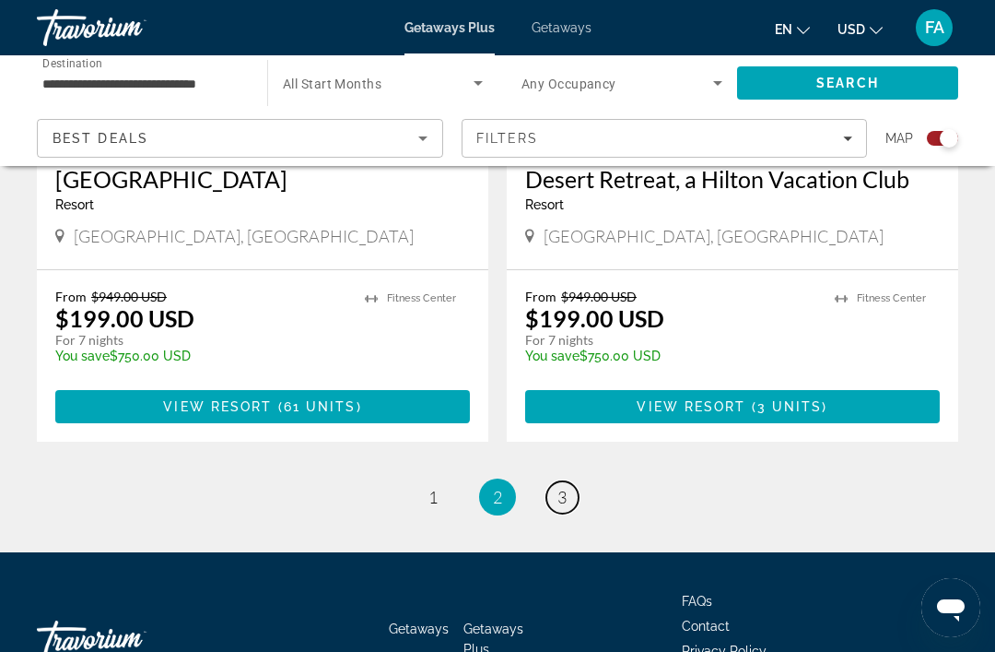
click at [555, 481] on link "page 3" at bounding box center [562, 497] width 32 height 32
